Goal: Book appointment/travel/reservation: Book appointment/travel/reservation

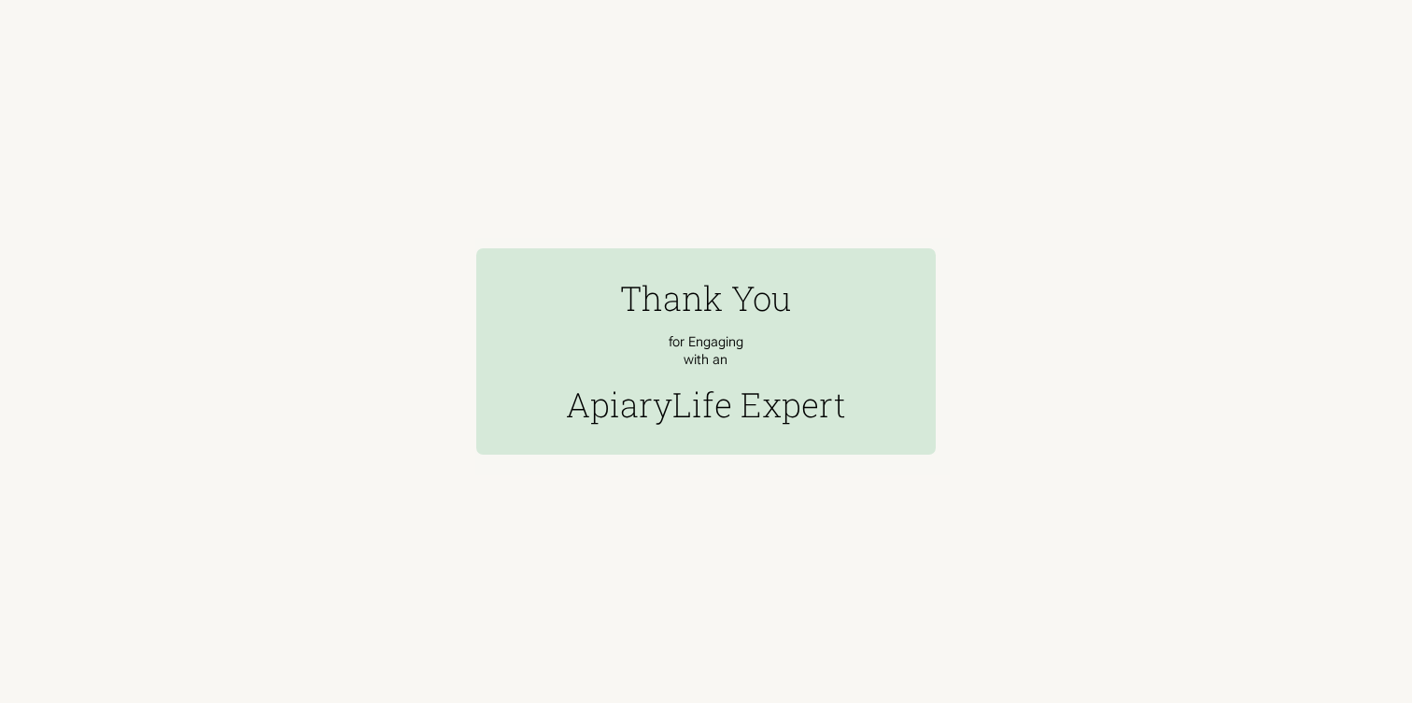
click at [330, 144] on link at bounding box center [706, 351] width 1412 height 703
click at [714, 312] on h2 "Thank You" at bounding box center [706, 297] width 173 height 46
click at [394, 204] on link at bounding box center [706, 351] width 1412 height 703
click at [401, 136] on link at bounding box center [706, 351] width 1412 height 703
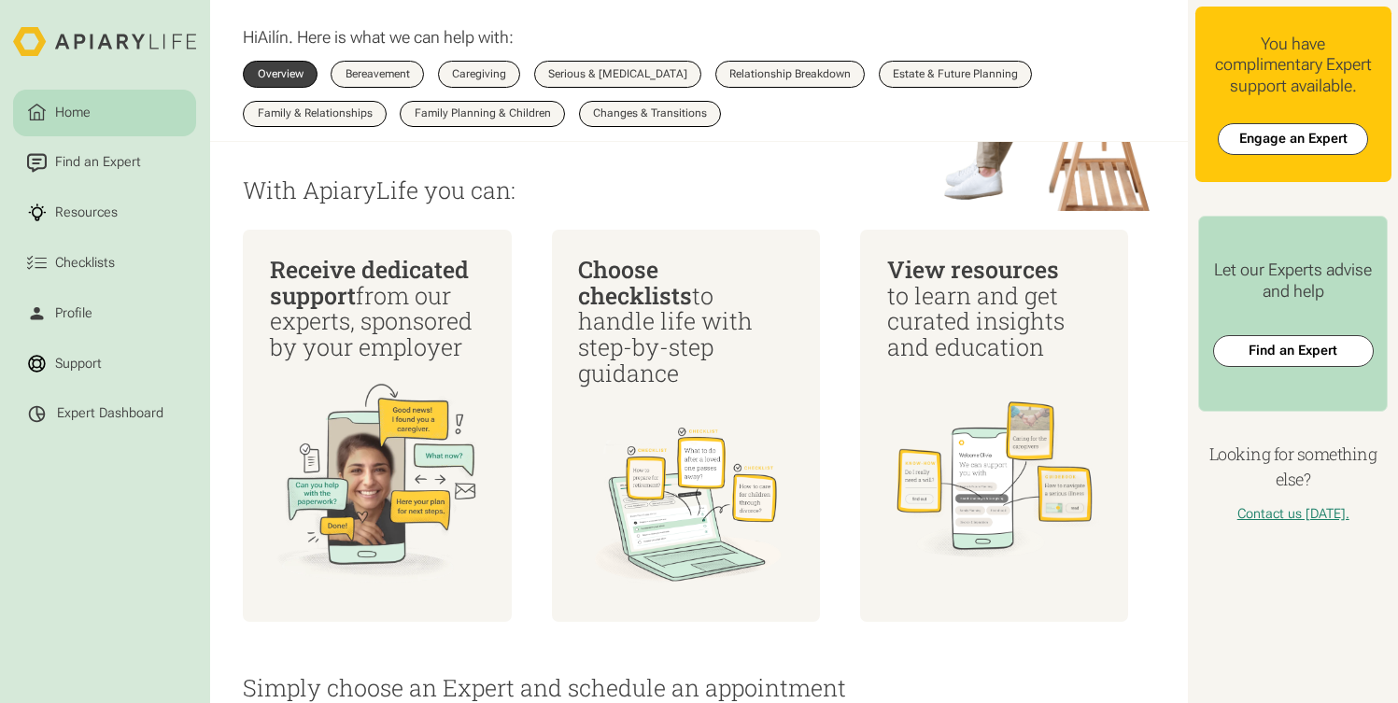
scroll to position [921, 0]
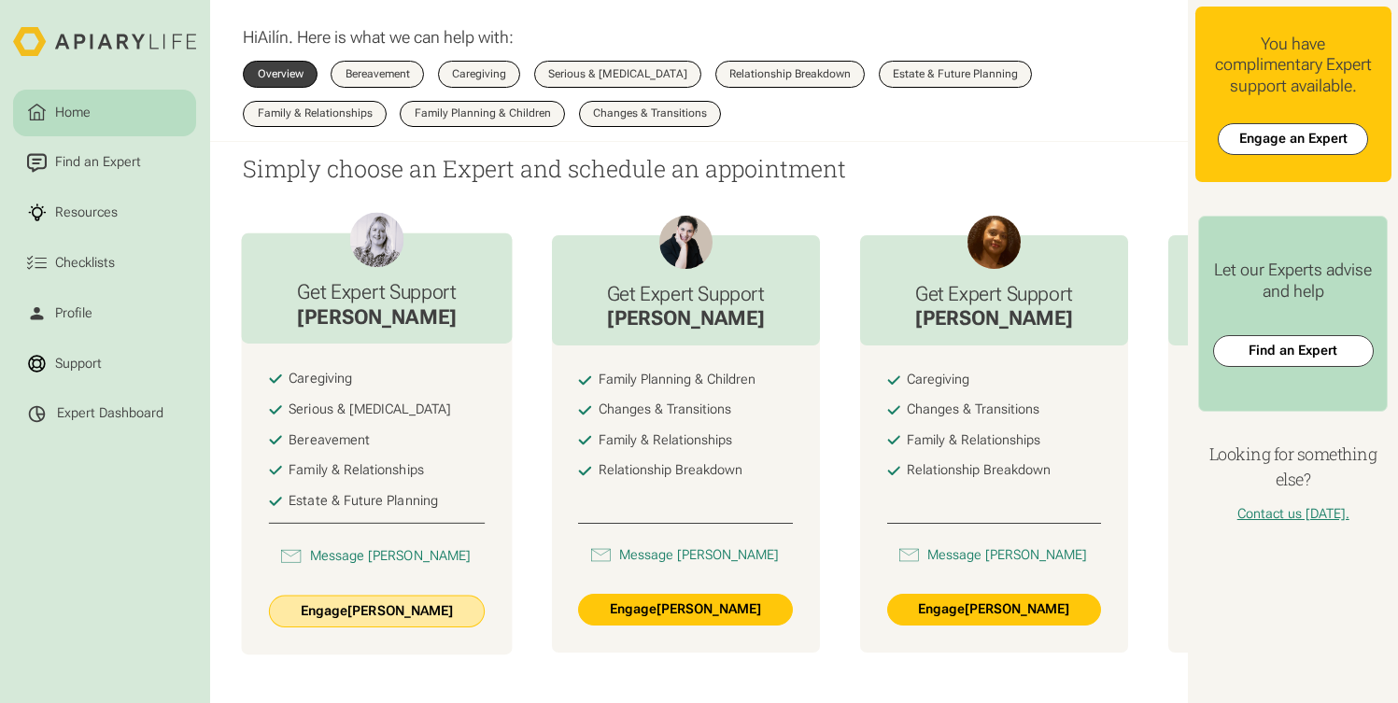
click at [452, 624] on link "Engage Jade Kay" at bounding box center [377, 612] width 217 height 33
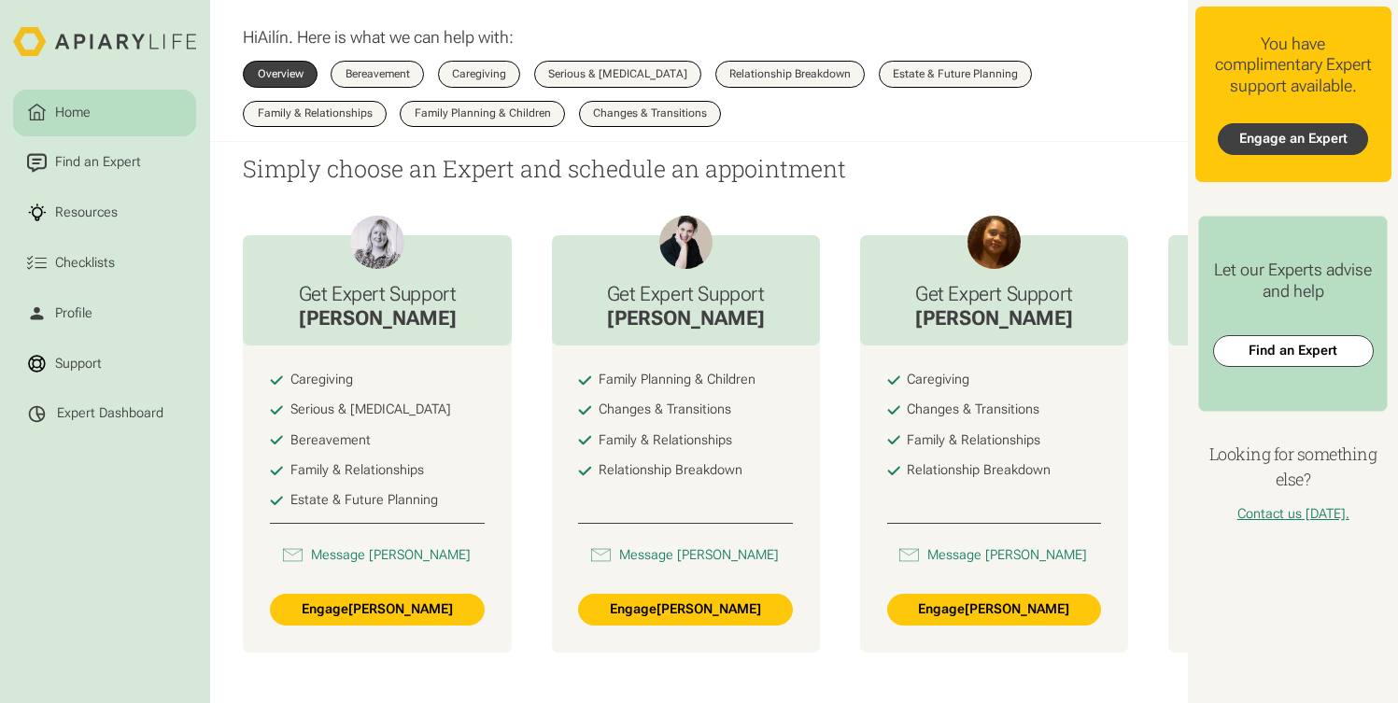
click at [1316, 135] on link "Engage an Expert" at bounding box center [1292, 139] width 150 height 32
click at [1270, 144] on link "Engage an Expert" at bounding box center [1292, 139] width 150 height 32
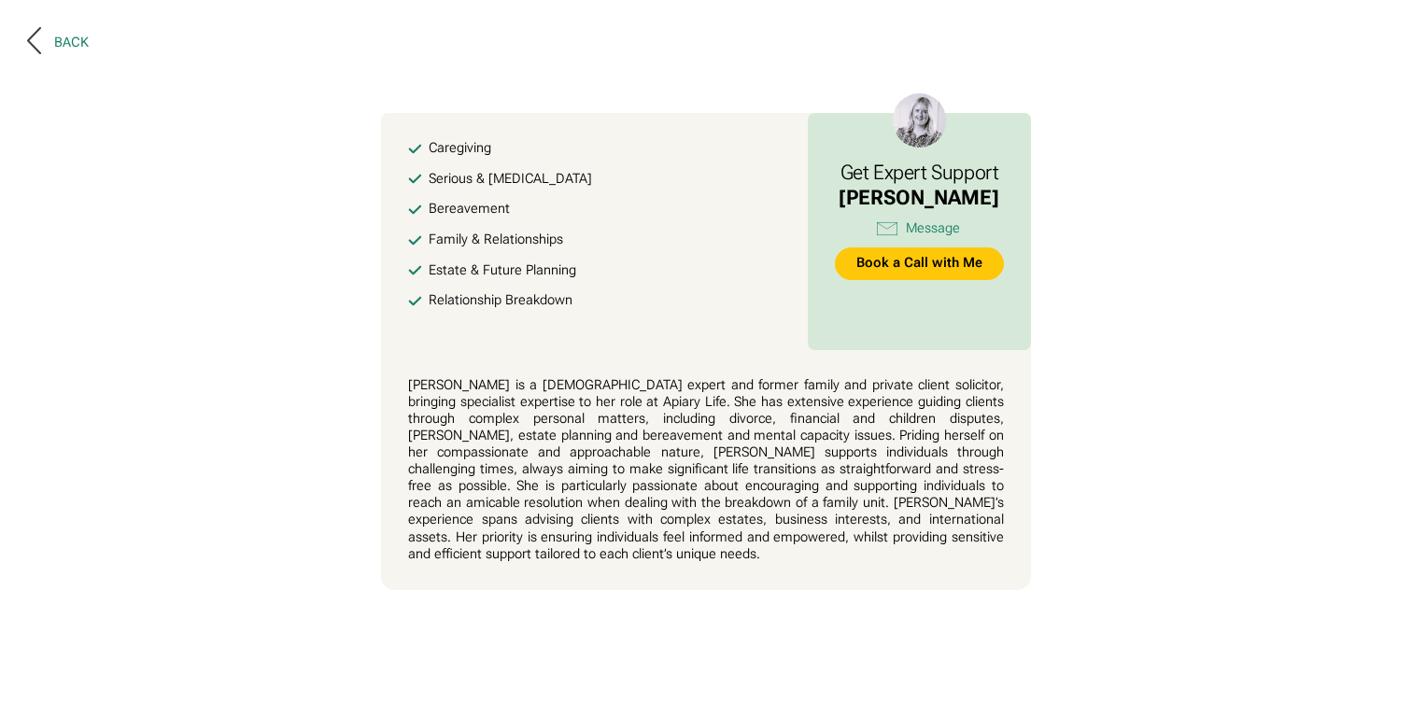
click at [69, 40] on div "Back" at bounding box center [71, 43] width 35 height 17
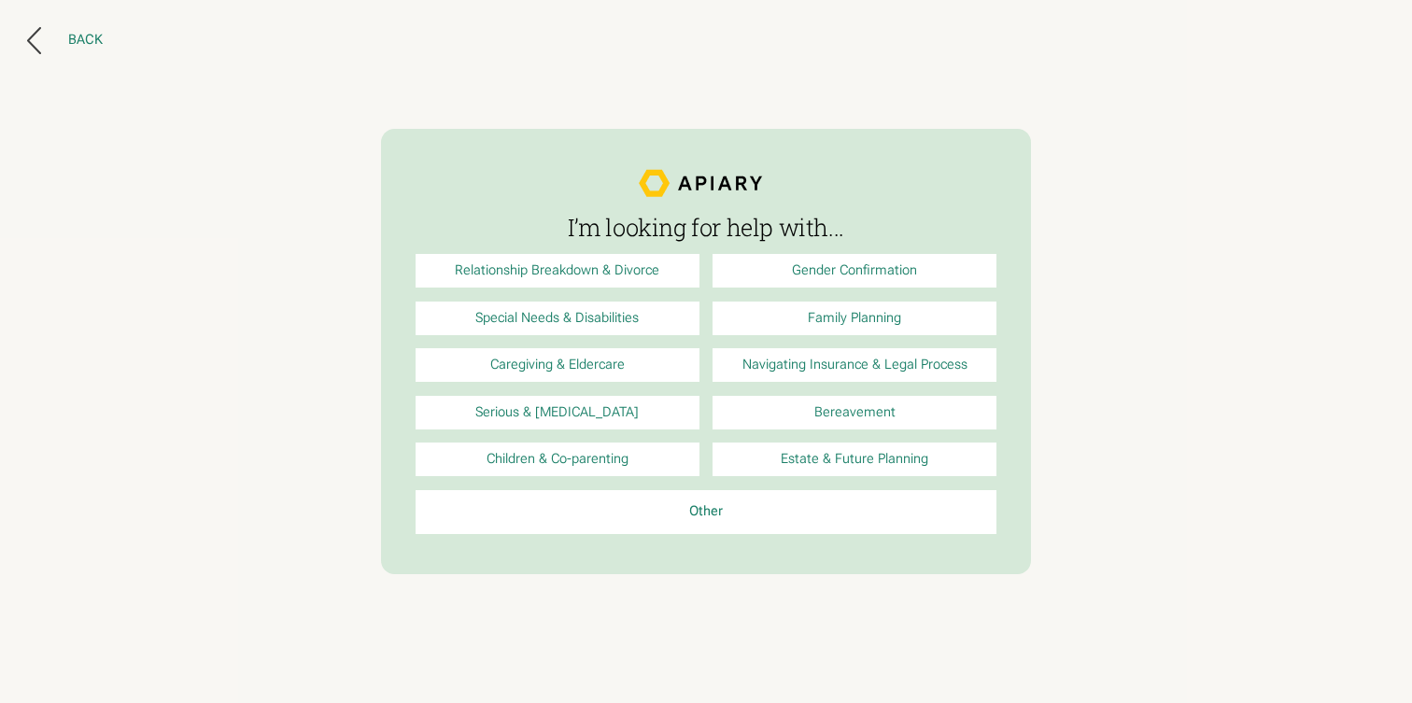
click at [65, 35] on button "Back" at bounding box center [65, 40] width 76 height 27
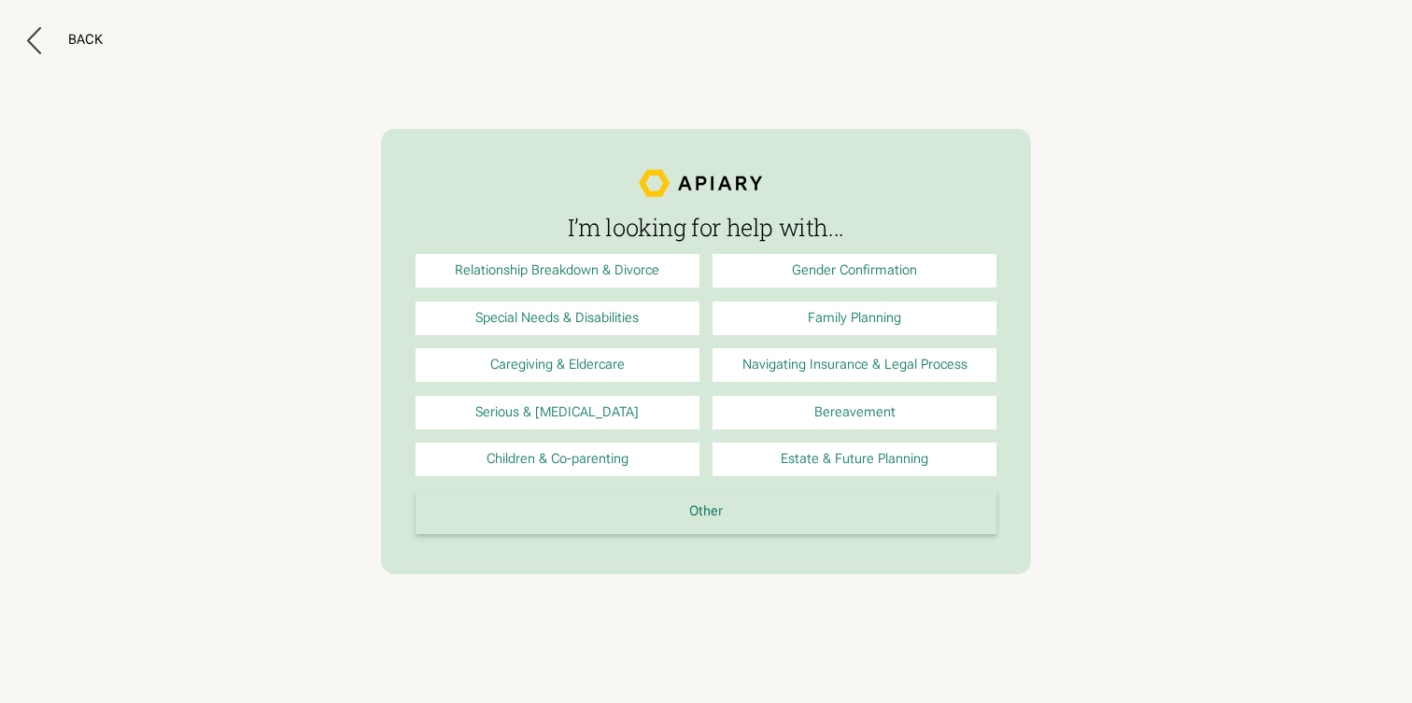
click at [702, 519] on link "Other" at bounding box center [706, 512] width 582 height 44
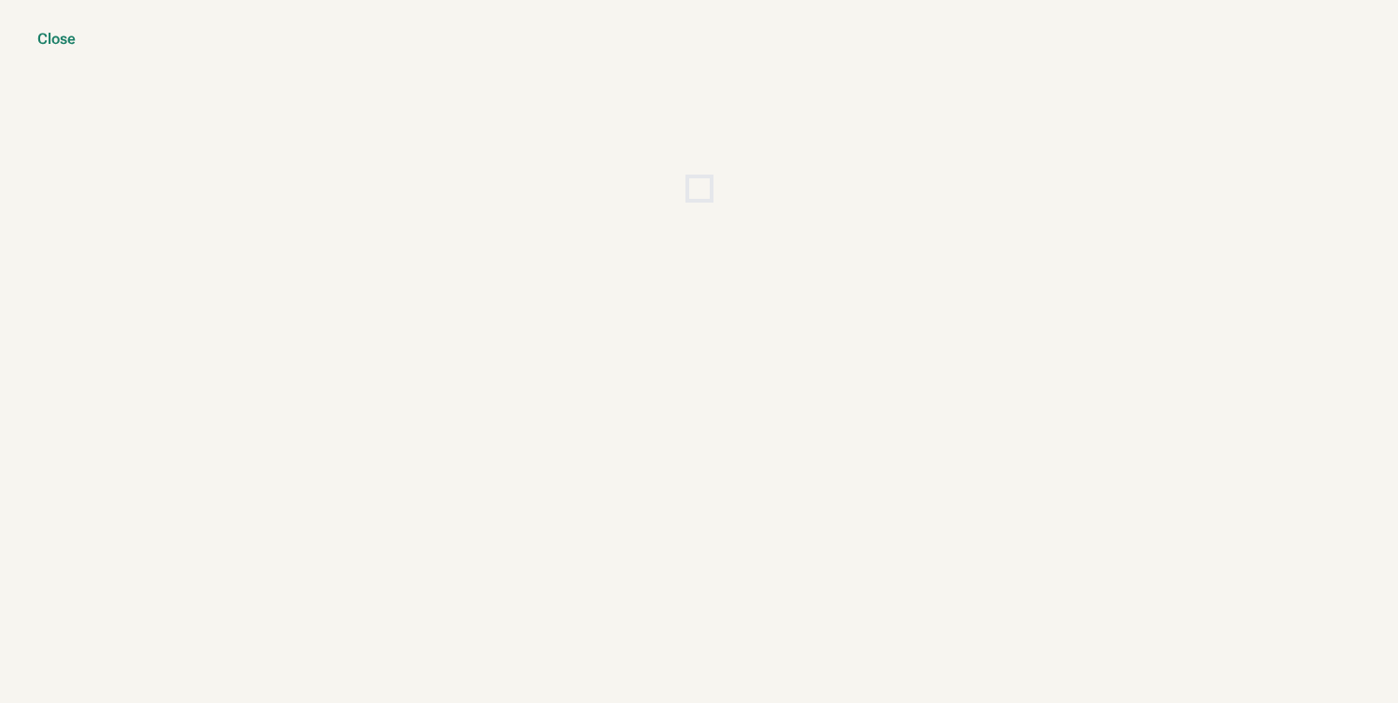
click at [53, 38] on div "Close" at bounding box center [56, 39] width 38 height 19
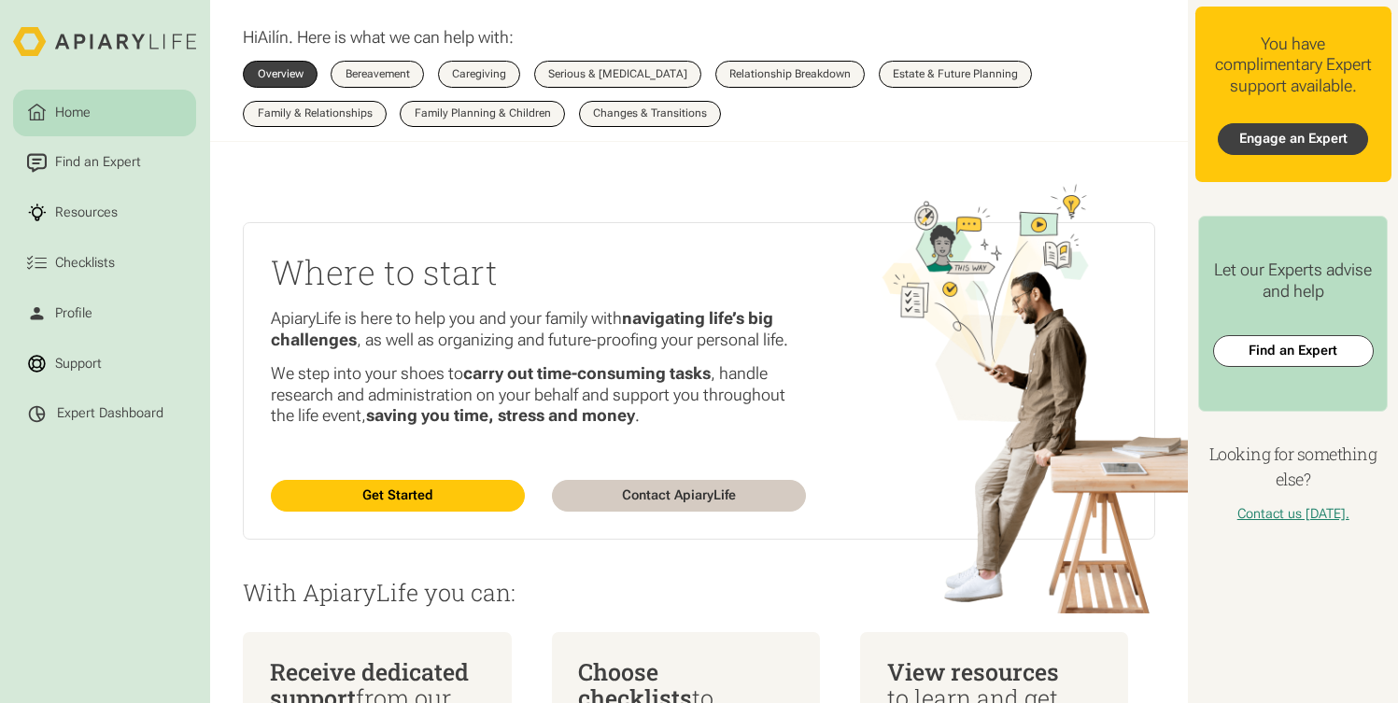
click at [1304, 144] on link "Engage an Expert" at bounding box center [1292, 139] width 150 height 32
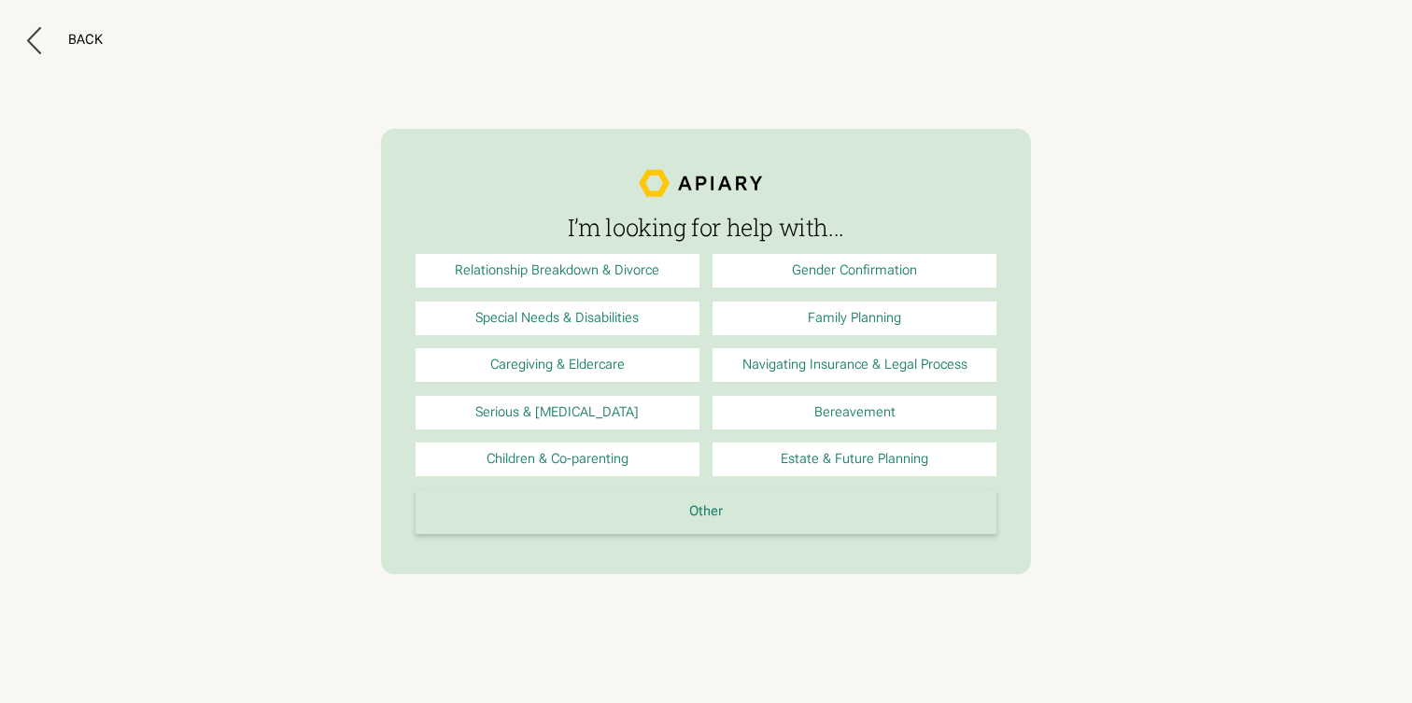
click at [765, 503] on link "Other" at bounding box center [706, 512] width 582 height 44
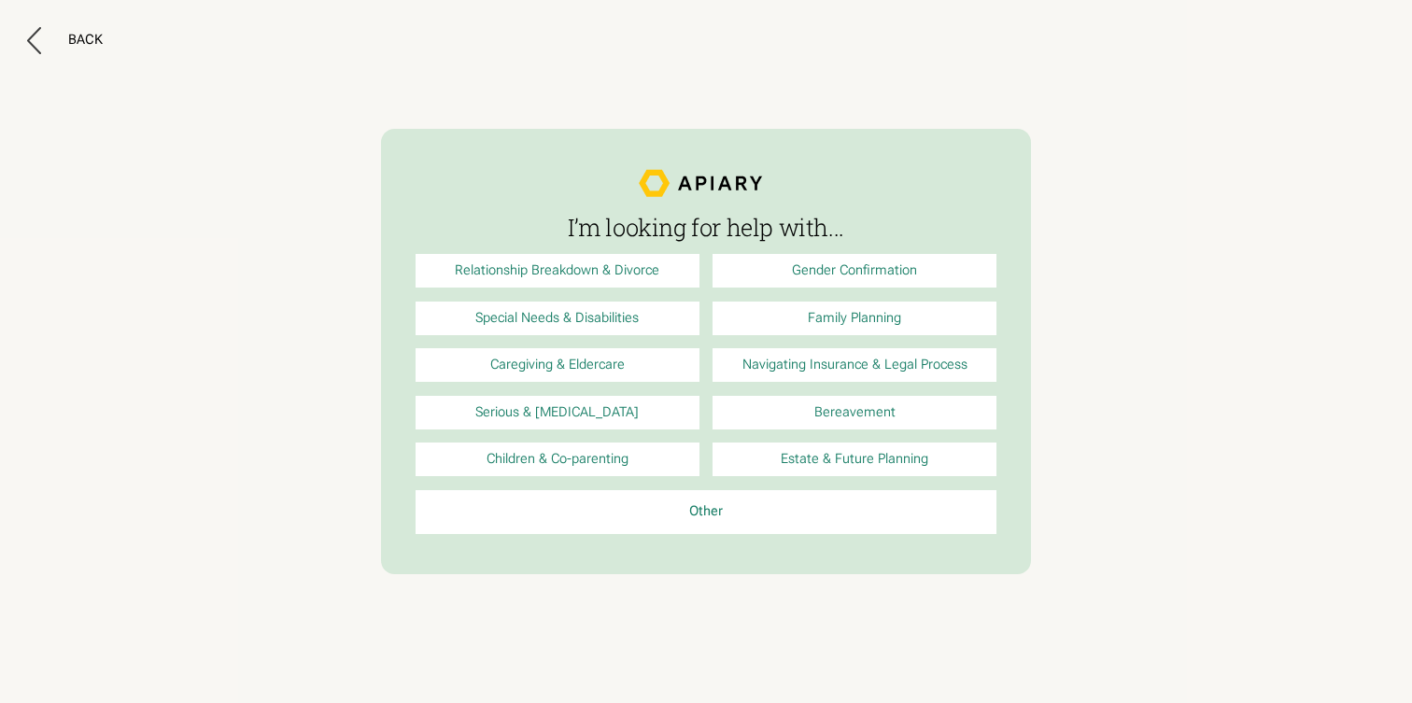
click at [567, 265] on link "Relationship Breakdown & Divorce" at bounding box center [557, 271] width 284 height 34
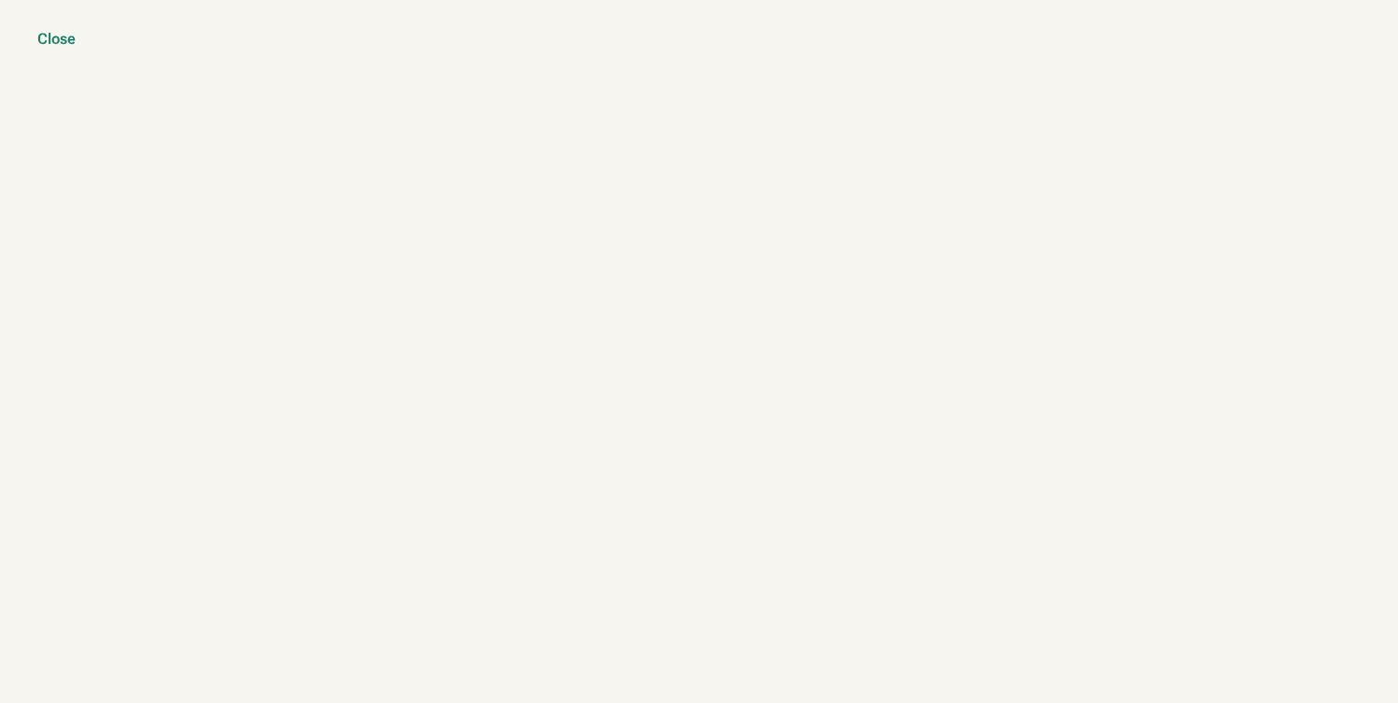
click at [71, 41] on div "Close" at bounding box center [56, 39] width 38 height 19
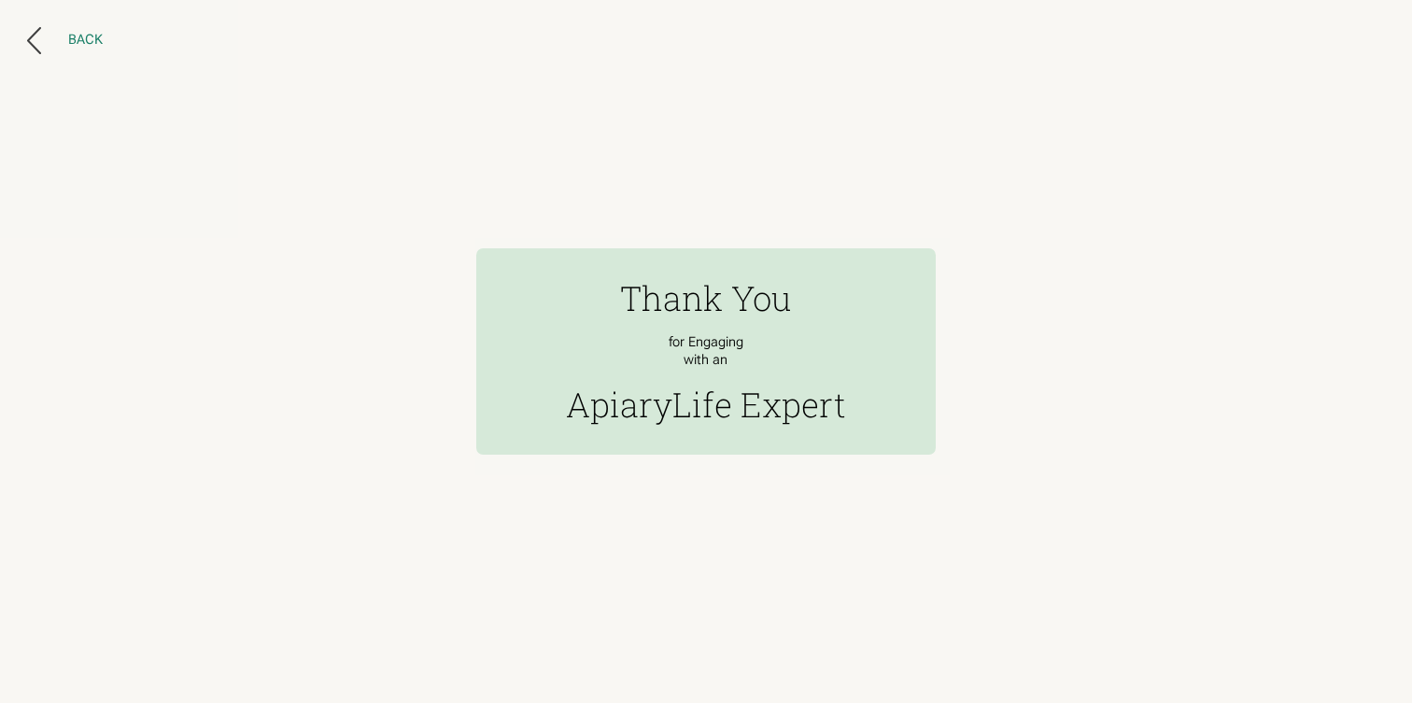
click at [83, 37] on div "Back" at bounding box center [85, 40] width 35 height 17
click at [83, 41] on div "Back" at bounding box center [85, 40] width 35 height 17
